Goal: Navigation & Orientation: Find specific page/section

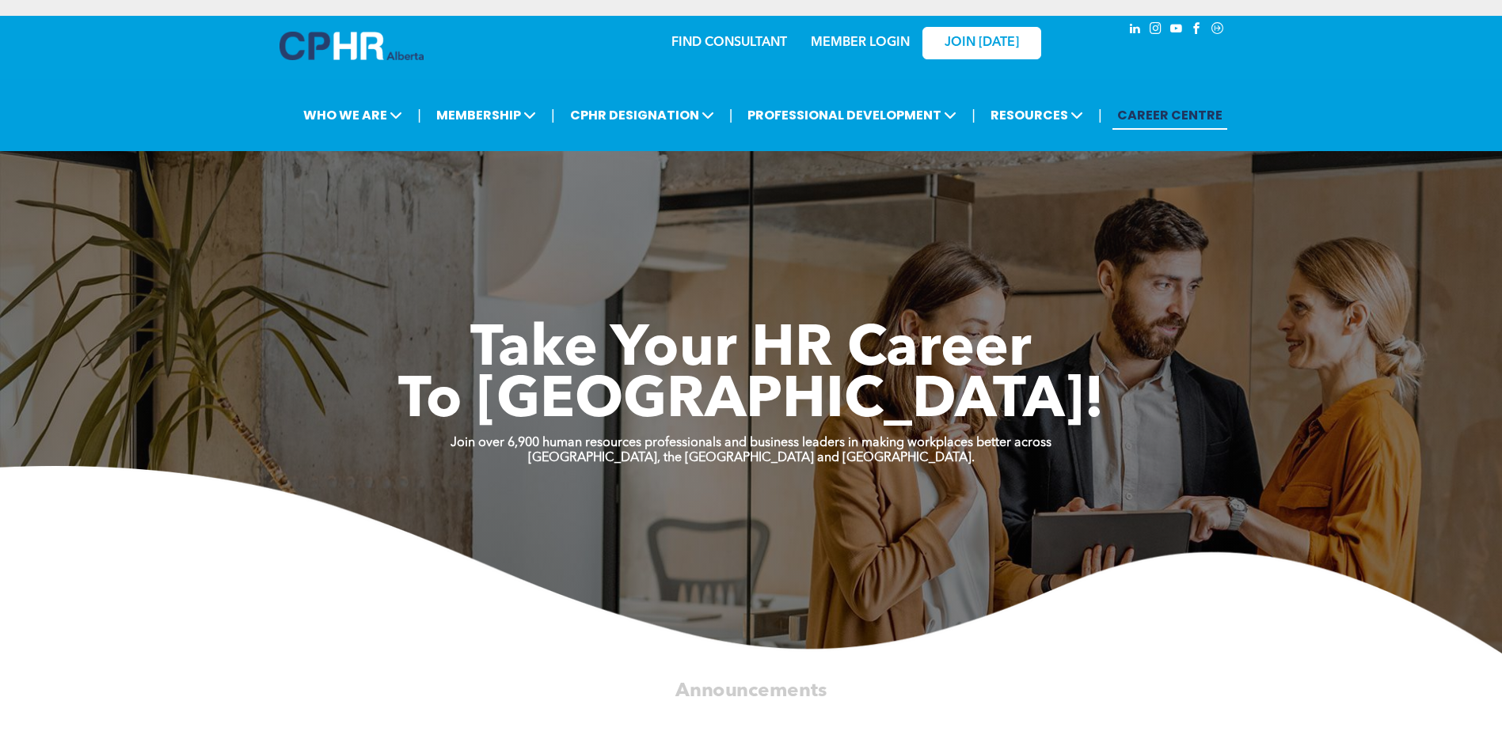
click at [325, 65] on div at bounding box center [351, 50] width 144 height 37
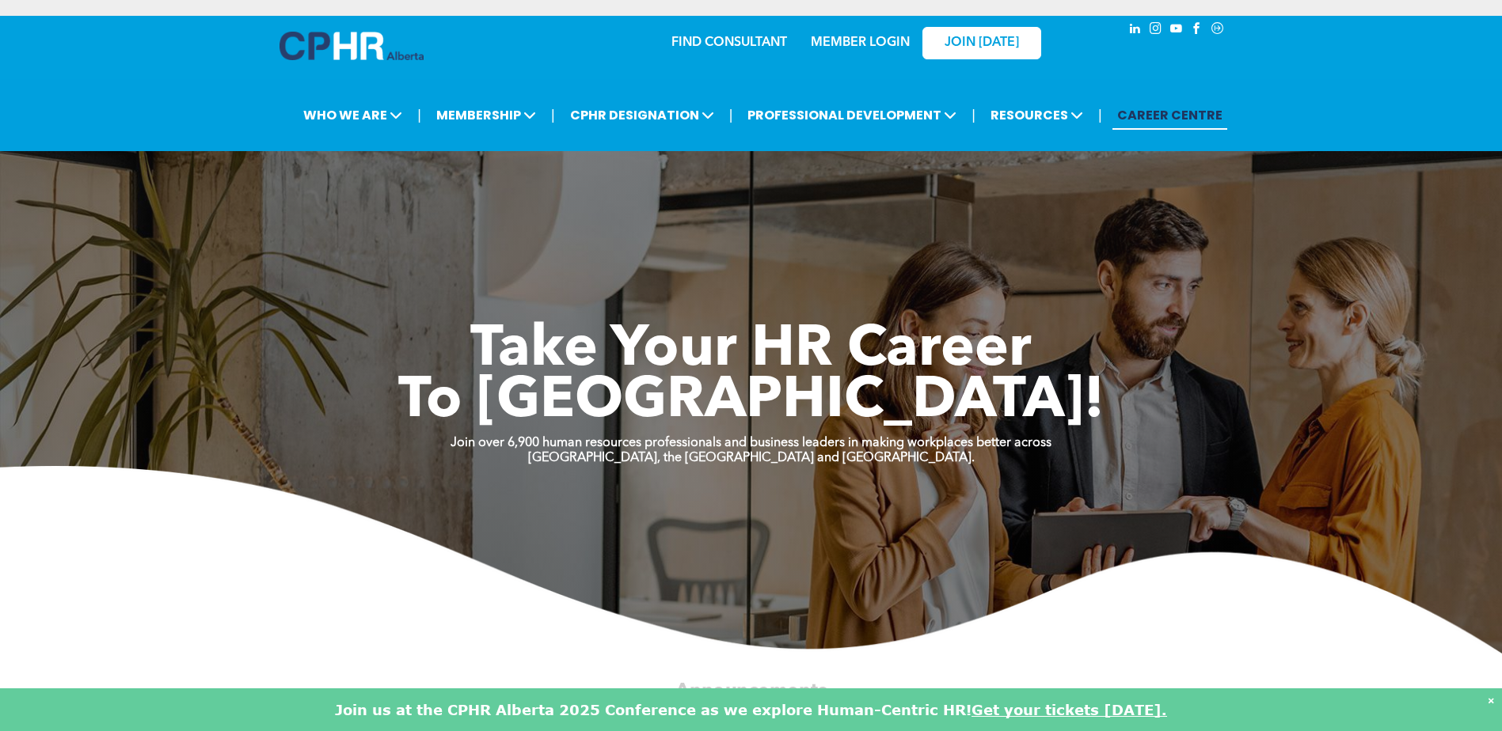
click at [332, 49] on img at bounding box center [351, 46] width 144 height 28
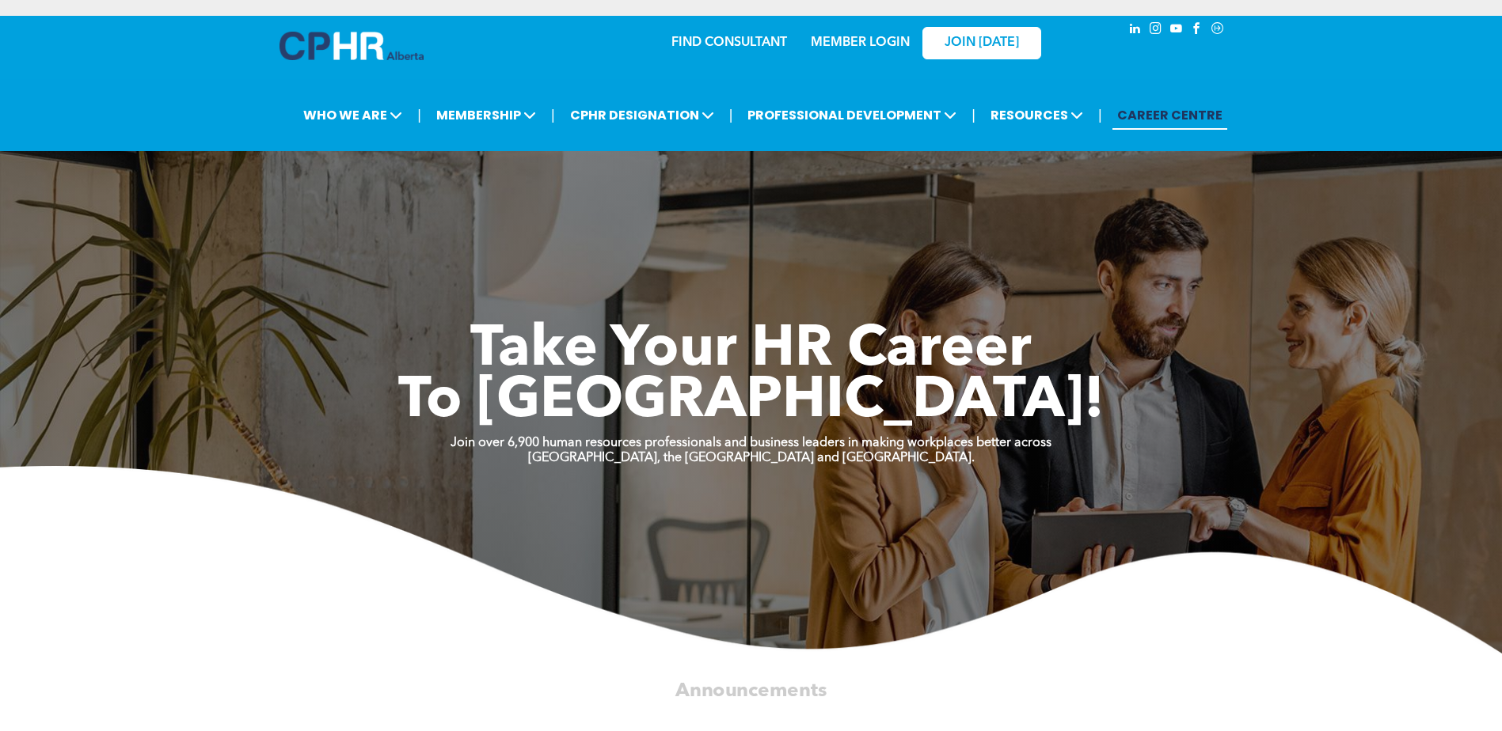
click at [325, 53] on img at bounding box center [351, 46] width 144 height 28
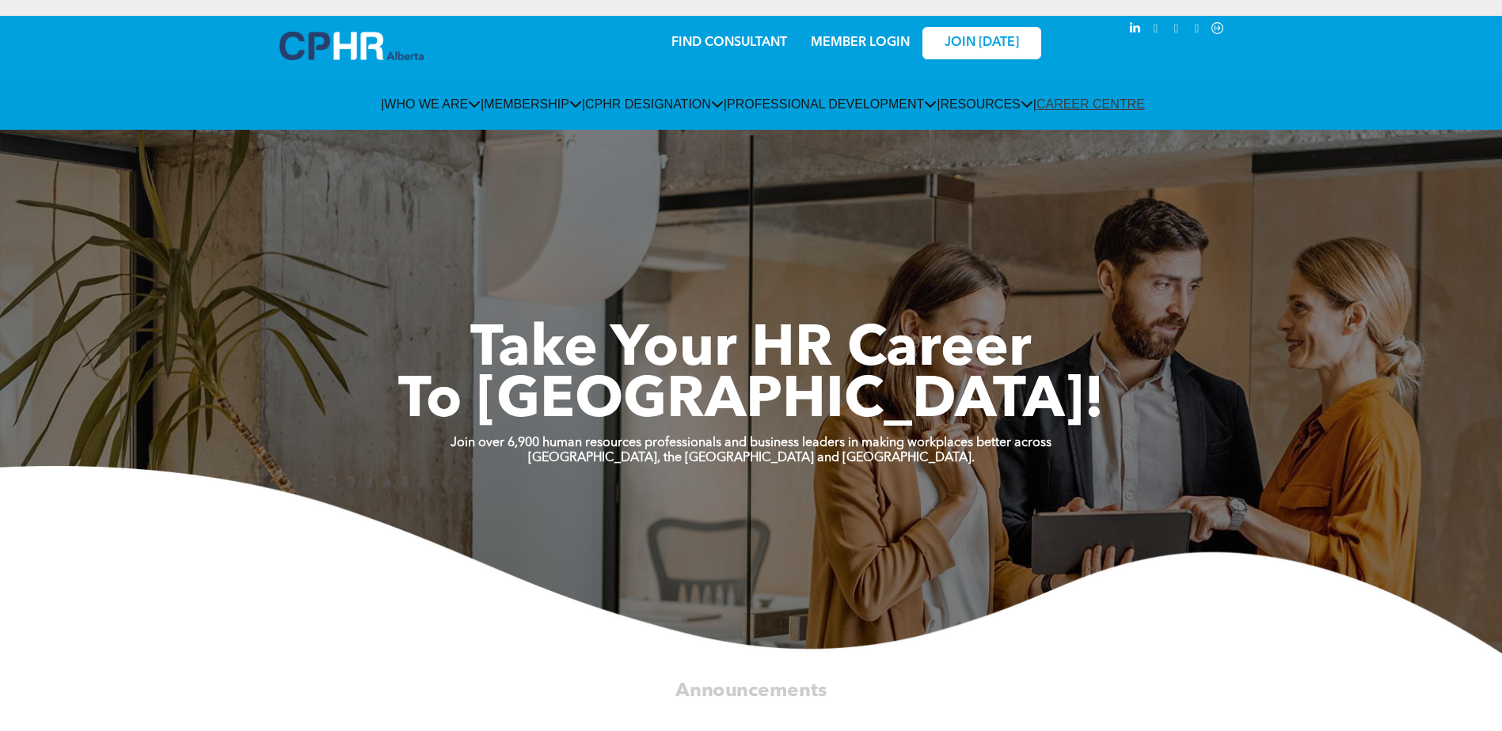
click at [835, 44] on link "MEMBER LOGIN" at bounding box center [860, 42] width 99 height 13
click at [345, 43] on img at bounding box center [351, 46] width 144 height 28
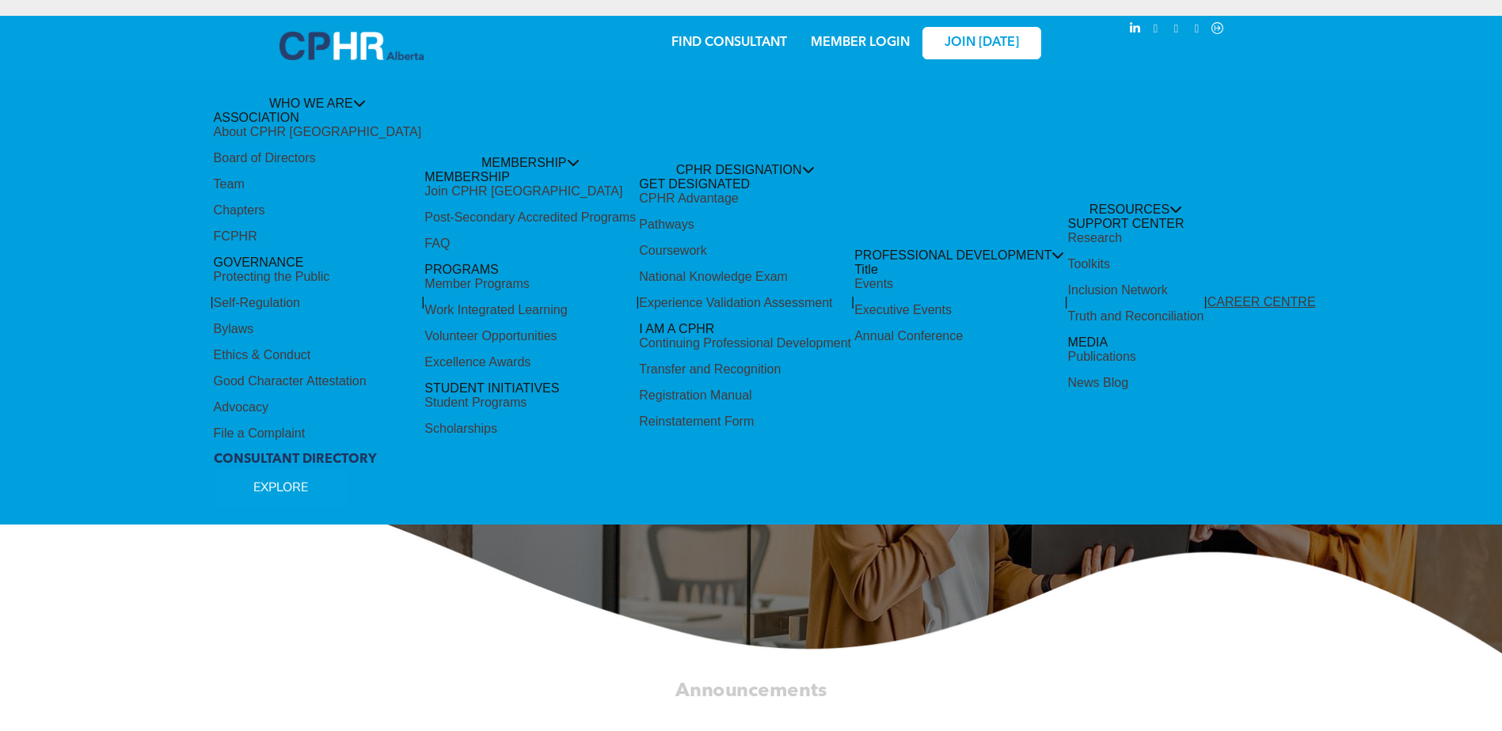
click at [886, 52] on div "MEMBER LOGIN" at bounding box center [826, 42] width 146 height 50
click at [960, 37] on span "JOIN [DATE]" at bounding box center [981, 43] width 74 height 15
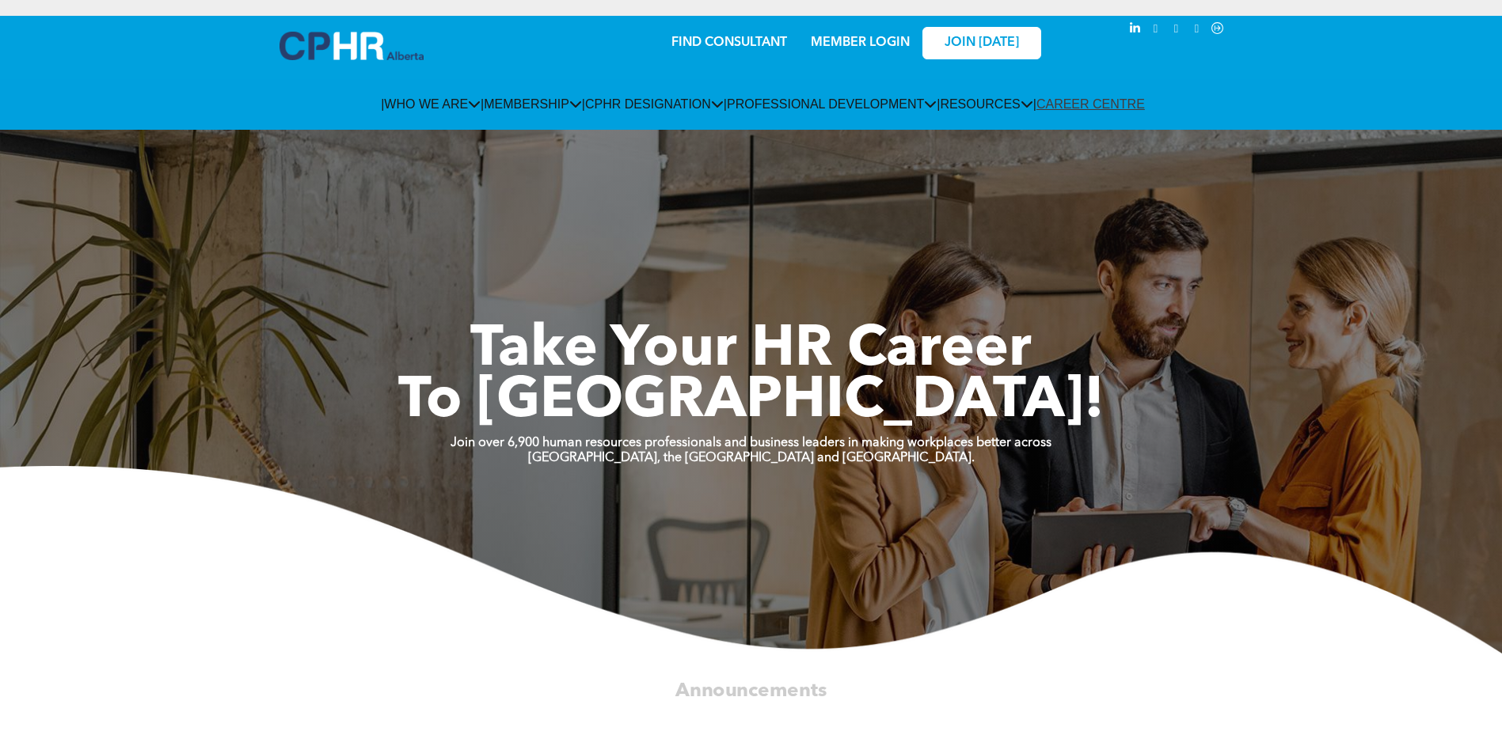
drag, startPoint x: 334, startPoint y: 48, endPoint x: 336, endPoint y: 38, distance: 10.4
click at [334, 48] on img at bounding box center [351, 46] width 144 height 28
